Goal: Information Seeking & Learning: Learn about a topic

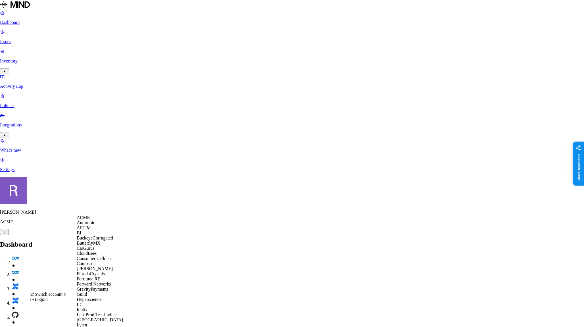
scroll to position [172, 0]
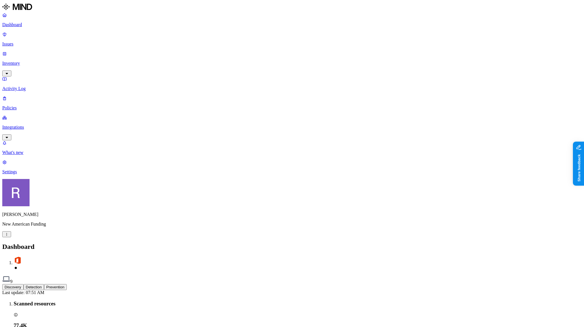
click at [22, 61] on p "Inventory" at bounding box center [291, 63] width 579 height 5
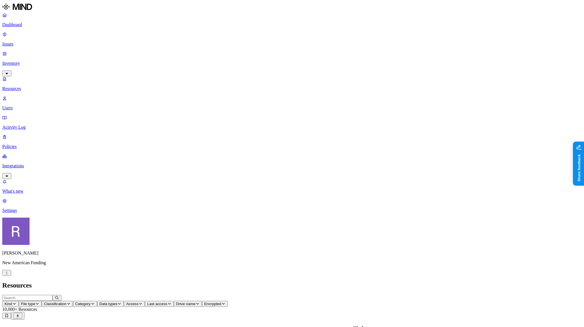
click at [145, 301] on button "Access" at bounding box center [134, 304] width 21 height 6
click at [254, 113] on button "button" at bounding box center [256, 114] width 5 height 2
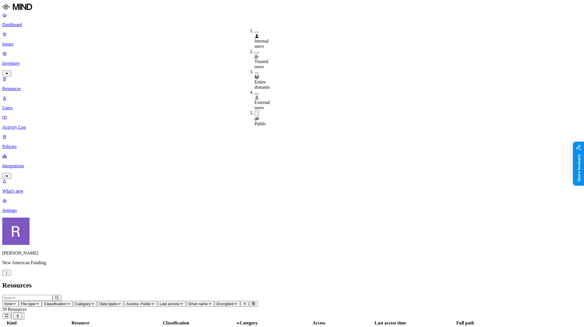
click at [66, 302] on span "Classification" at bounding box center [55, 304] width 22 height 4
click at [169, 34] on img at bounding box center [171, 36] width 5 height 5
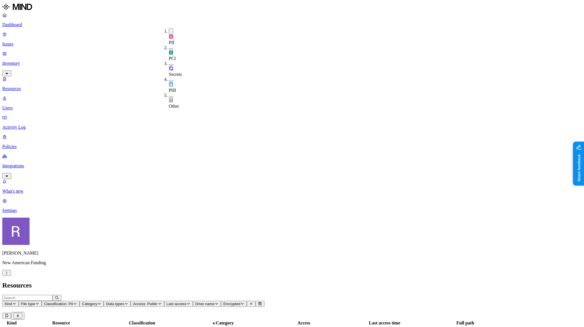
click at [169, 45] on div "PCI" at bounding box center [169, 53] width 0 height 16
click at [169, 61] on div "Secrets" at bounding box center [169, 69] width 0 height 16
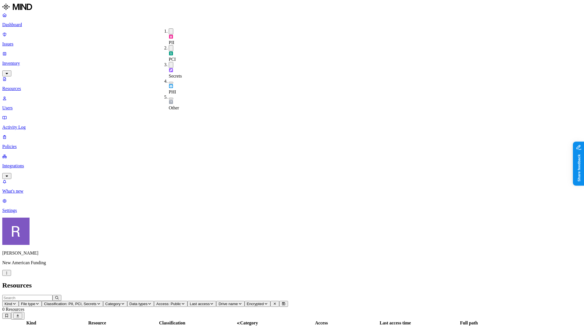
click at [169, 79] on div "PHI" at bounding box center [169, 87] width 0 height 16
click at [169, 99] on button "button" at bounding box center [171, 100] width 5 height 2
click at [189, 281] on h2 "Resources" at bounding box center [291, 285] width 579 height 8
click at [116, 302] on span "Classification: PII, PCI, Secrets, PHI, Other" at bounding box center [80, 304] width 72 height 4
click at [169, 95] on button "button" at bounding box center [171, 98] width 5 height 6
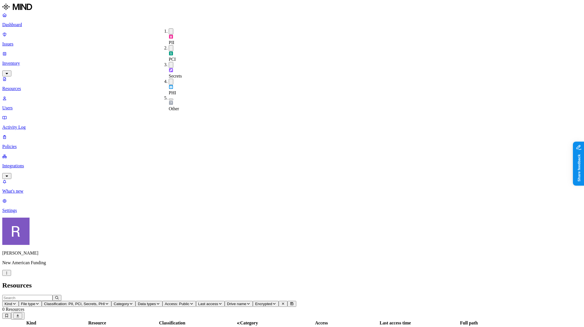
click at [169, 79] on button "button" at bounding box center [171, 82] width 5 height 6
drag, startPoint x: 164, startPoint y: 51, endPoint x: 165, endPoint y: 45, distance: 5.5
click at [169, 62] on button "button" at bounding box center [171, 65] width 5 height 6
click at [169, 45] on button "button" at bounding box center [171, 48] width 5 height 6
click at [169, 31] on button "button" at bounding box center [171, 31] width 5 height 6
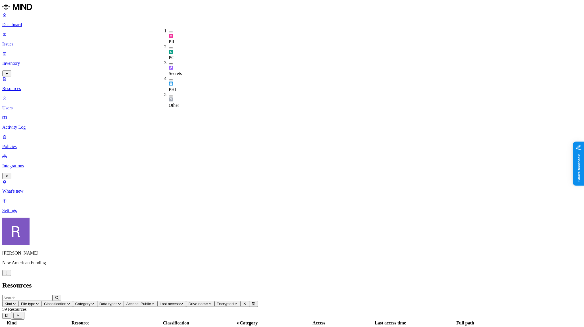
click at [169, 47] on button "button" at bounding box center [171, 48] width 5 height 2
click at [169, 44] on button "button" at bounding box center [171, 47] width 5 height 6
click at [169, 63] on button "button" at bounding box center [171, 64] width 5 height 2
click at [169, 60] on button "button" at bounding box center [171, 63] width 5 height 6
click at [169, 79] on button "button" at bounding box center [171, 80] width 5 height 2
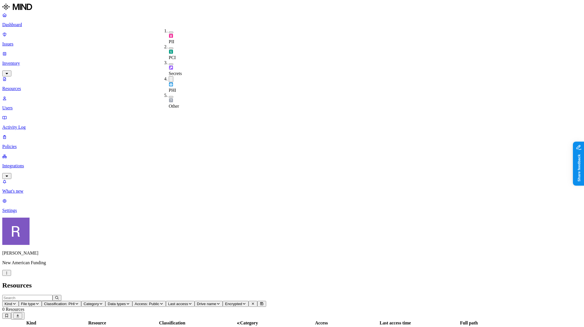
click at [169, 76] on button "button" at bounding box center [171, 79] width 5 height 6
click at [169, 95] on button "button" at bounding box center [171, 96] width 5 height 2
click at [169, 92] on button "button" at bounding box center [171, 95] width 5 height 6
click at [193, 281] on h2 "Resources" at bounding box center [291, 285] width 579 height 8
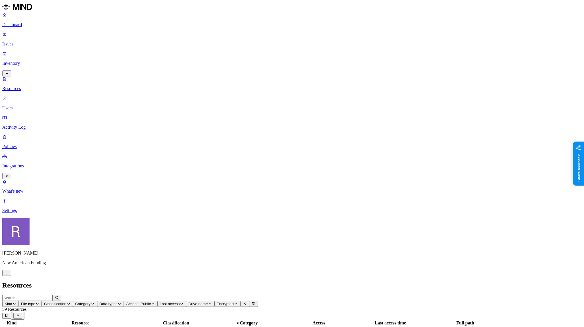
click at [151, 302] on span "Access: Public" at bounding box center [138, 304] width 25 height 4
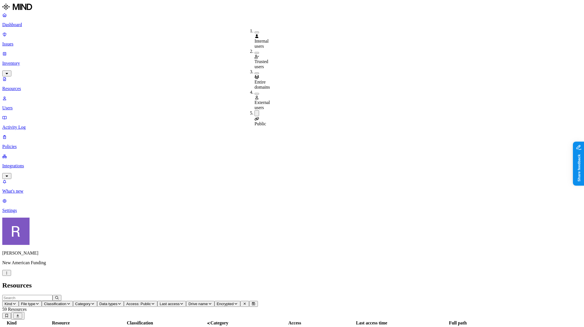
click at [263, 121] on span "Public" at bounding box center [260, 123] width 12 height 5
click at [118, 302] on span "Data types" at bounding box center [108, 304] width 18 height 4
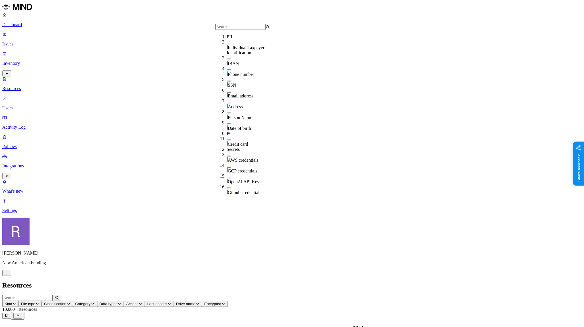
click at [66, 302] on span "Classification" at bounding box center [55, 304] width 22 height 4
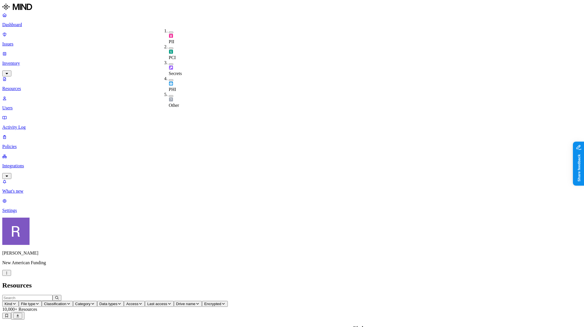
click at [169, 95] on button "button" at bounding box center [171, 96] width 5 height 2
click at [218, 281] on h2 "Resources" at bounding box center [291, 285] width 579 height 8
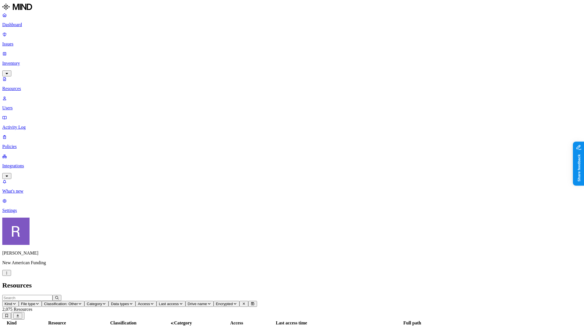
scroll to position [69, 0]
click at [29, 154] on link "Integrations" at bounding box center [291, 166] width 579 height 24
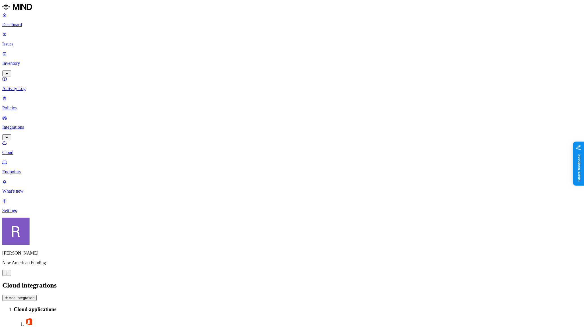
click at [30, 169] on p "Endpoints" at bounding box center [291, 171] width 579 height 5
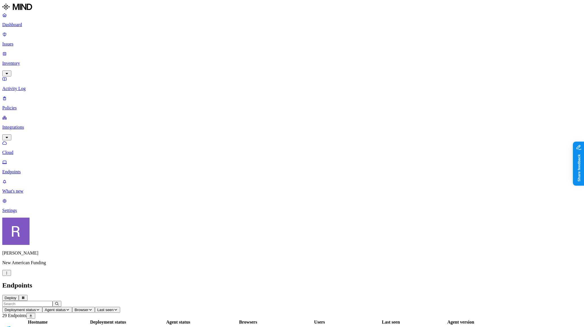
click at [13, 105] on p "Policies" at bounding box center [291, 107] width 579 height 5
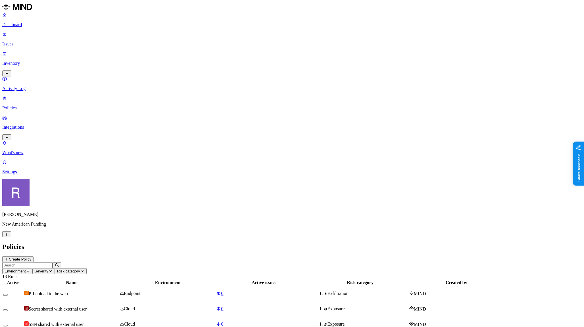
click at [42, 174] on p "Settings" at bounding box center [291, 171] width 579 height 5
